Goal: Navigation & Orientation: Find specific page/section

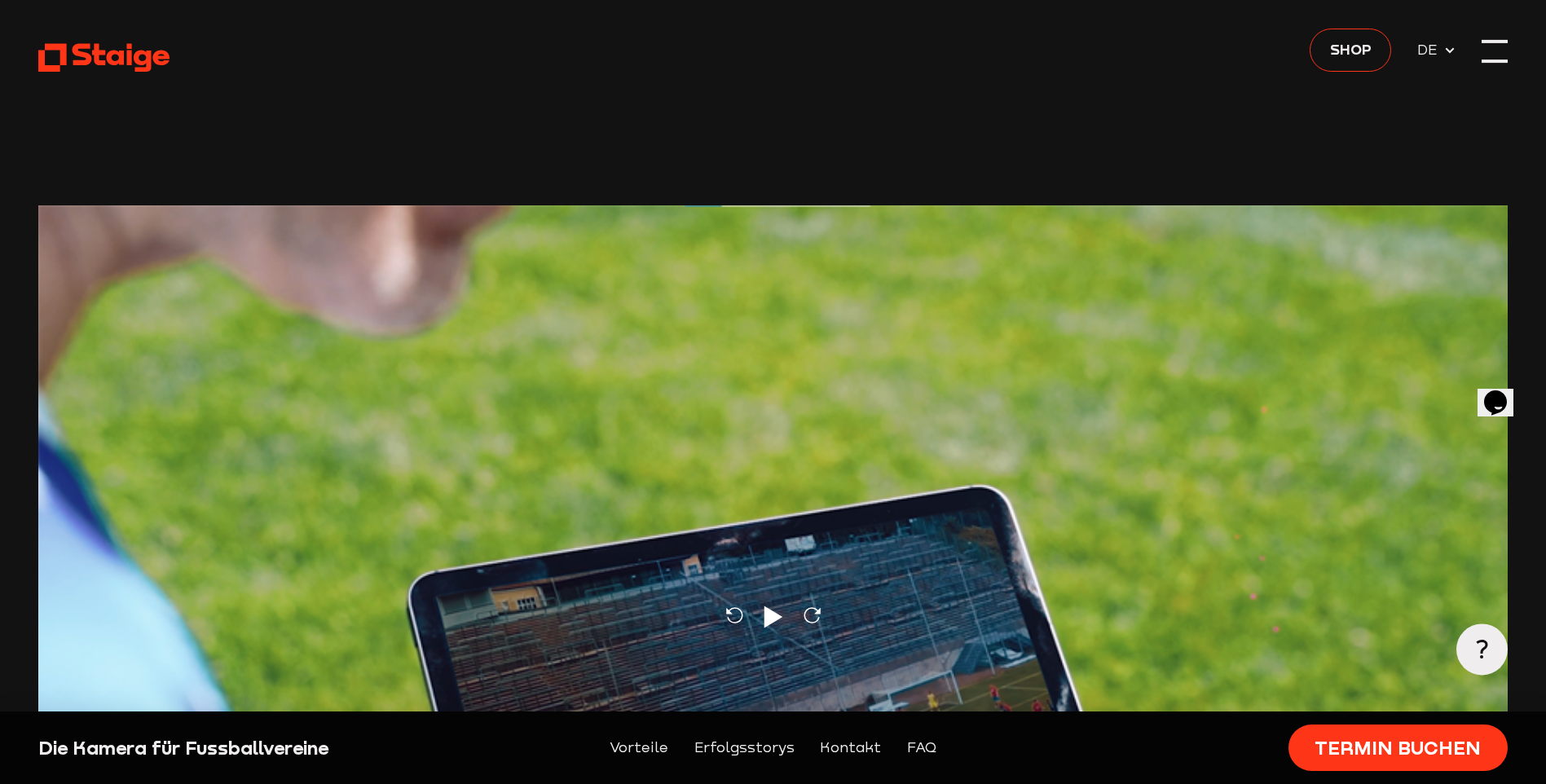
click at [1487, 57] on div at bounding box center [1495, 51] width 26 height 26
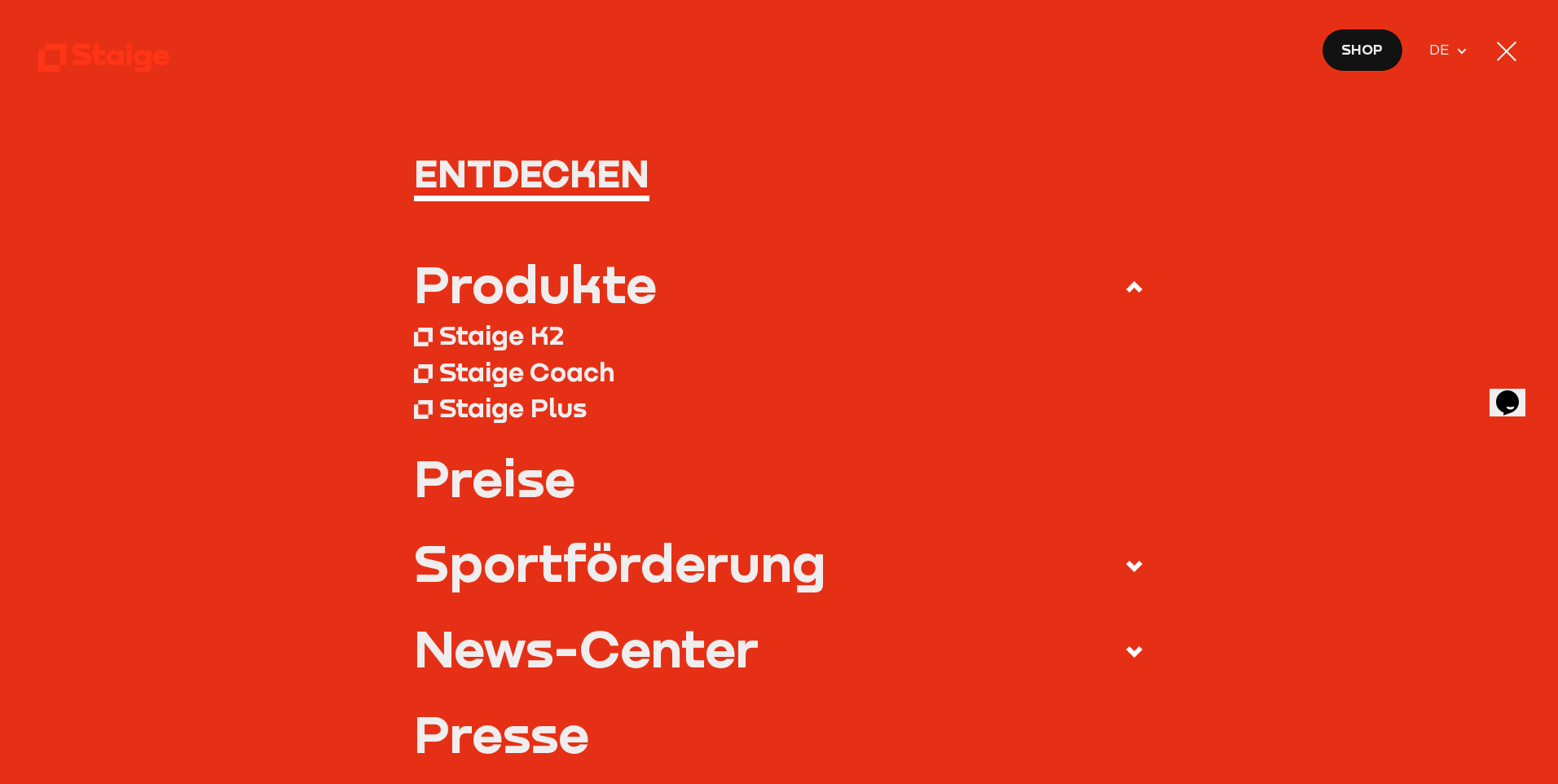
click at [518, 371] on div "Staige Coach" at bounding box center [527, 371] width 175 height 32
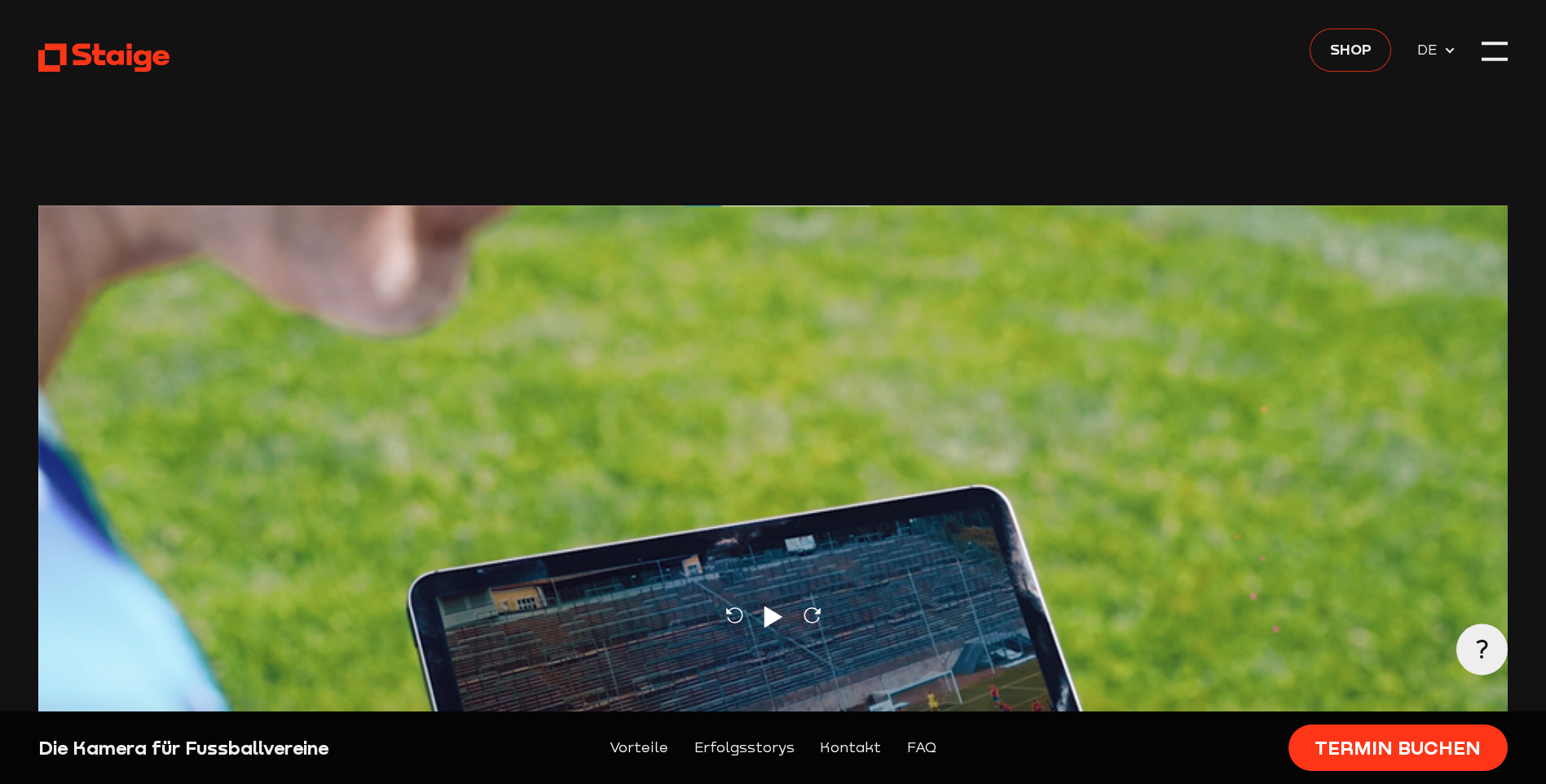
click at [1353, 52] on span "Shop" at bounding box center [1352, 48] width 42 height 23
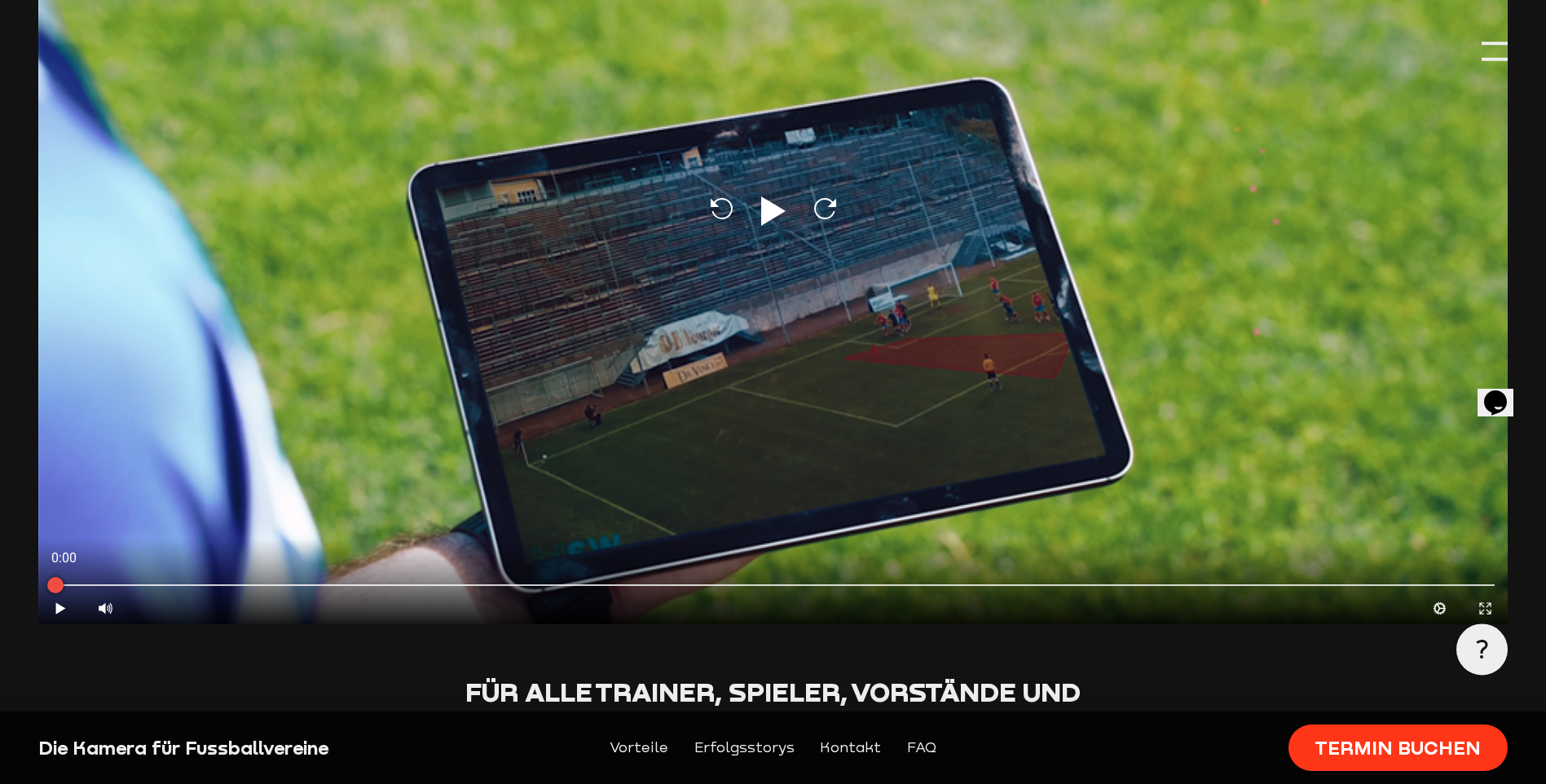
scroll to position [163, 0]
